Goal: Information Seeking & Learning: Find specific page/section

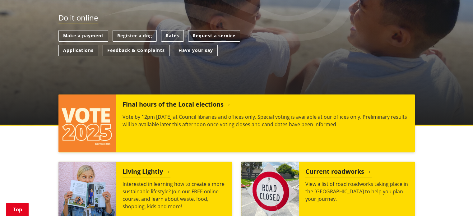
scroll to position [202, 0]
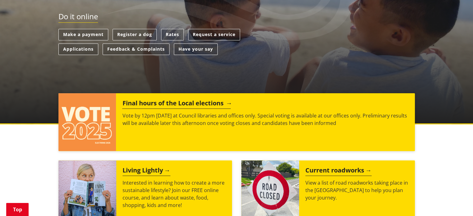
click at [167, 99] on h2 "Final hours of the Local elections" at bounding box center [176, 103] width 109 height 9
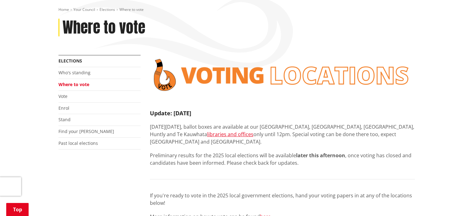
scroll to position [112, 0]
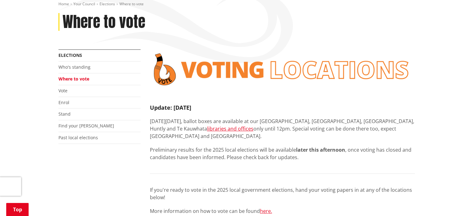
click at [83, 76] on link "Where to vote" at bounding box center [73, 79] width 31 height 6
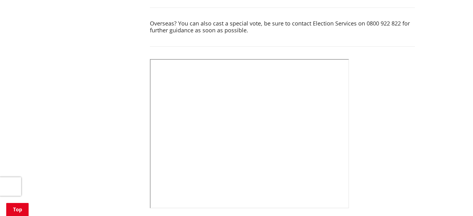
scroll to position [388, 0]
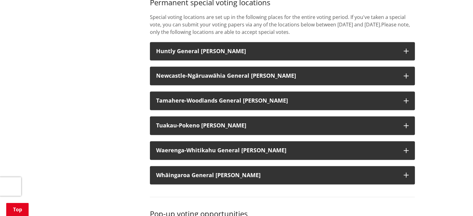
scroll to position [879, 0]
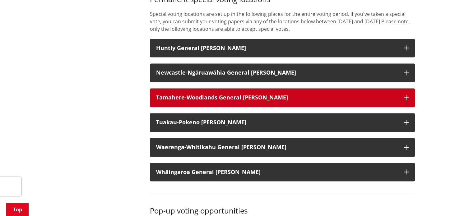
click at [408, 95] on icon "button" at bounding box center [406, 97] width 5 height 5
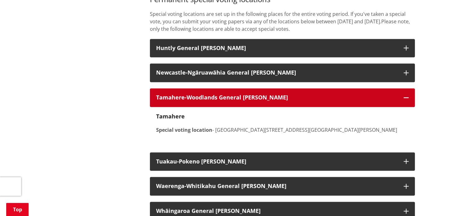
click at [408, 95] on icon "button" at bounding box center [406, 97] width 5 height 5
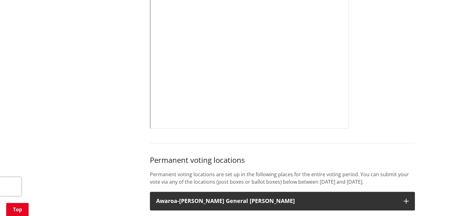
scroll to position [0, 0]
